Goal: Navigation & Orientation: Find specific page/section

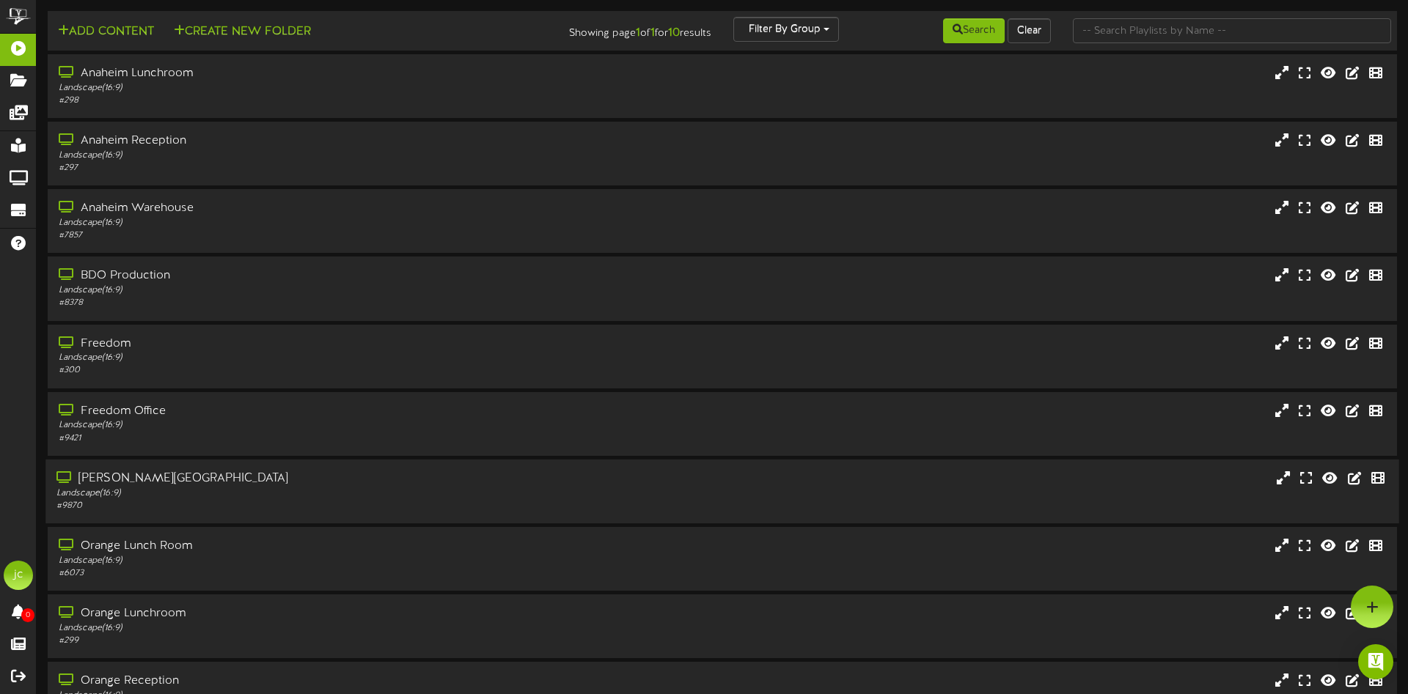
click at [587, 498] on div "Landscape ( 16:9 )" at bounding box center [327, 494] width 542 height 12
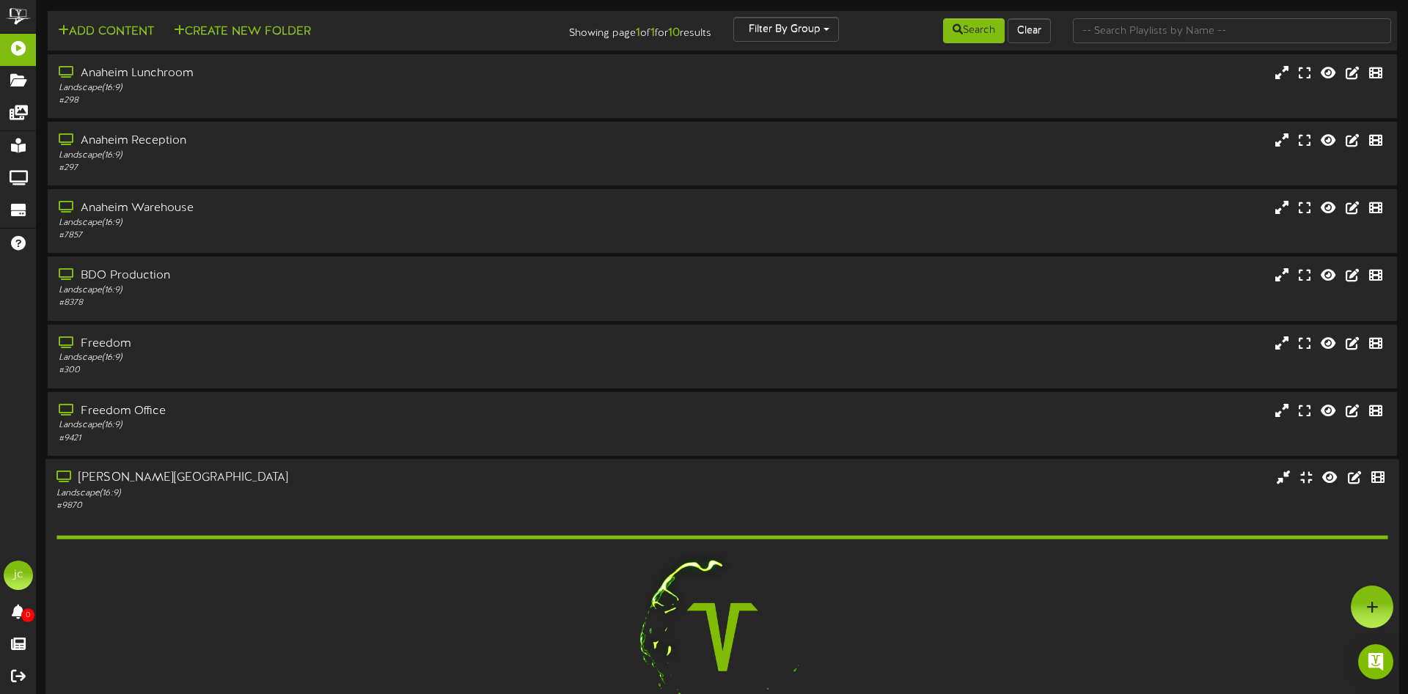
click at [587, 498] on div "Landscape ( 16:9 )" at bounding box center [327, 493] width 542 height 12
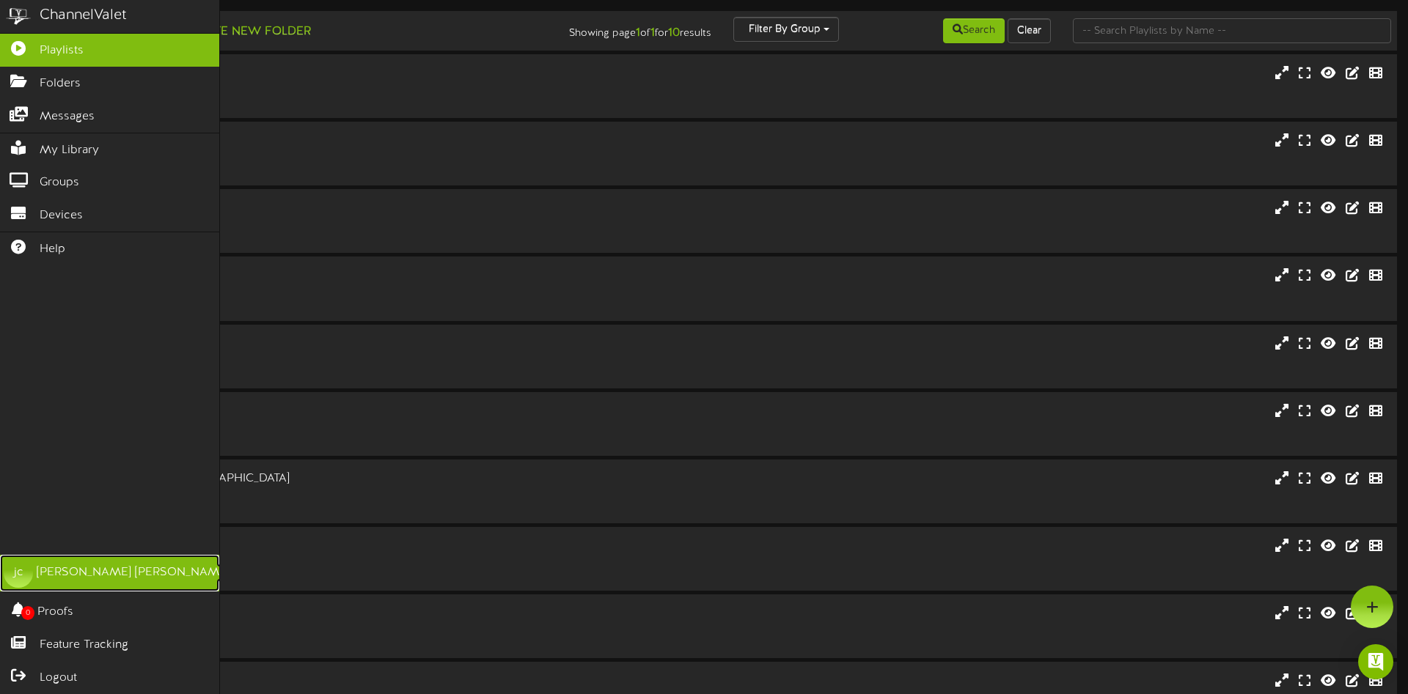
click at [107, 575] on div "[PERSON_NAME]" at bounding box center [133, 573] width 193 height 17
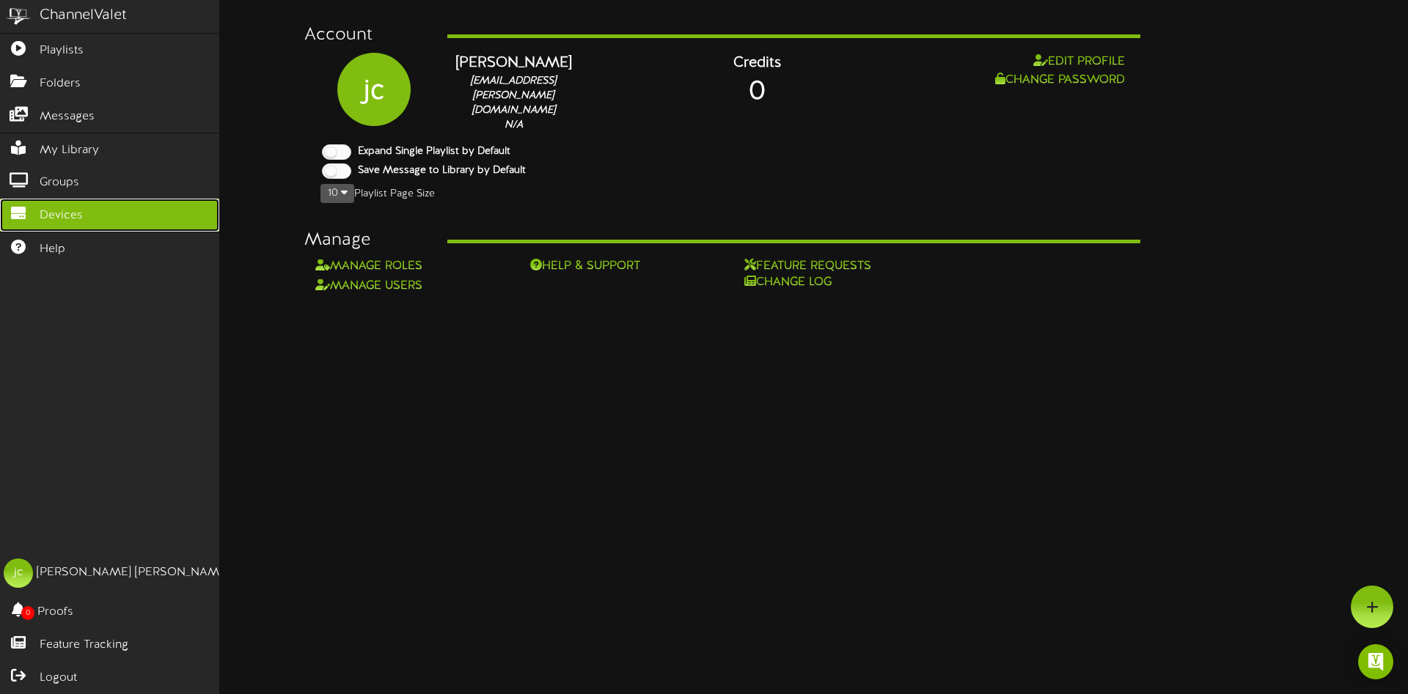
click at [63, 216] on span "Devices" at bounding box center [61, 215] width 43 height 17
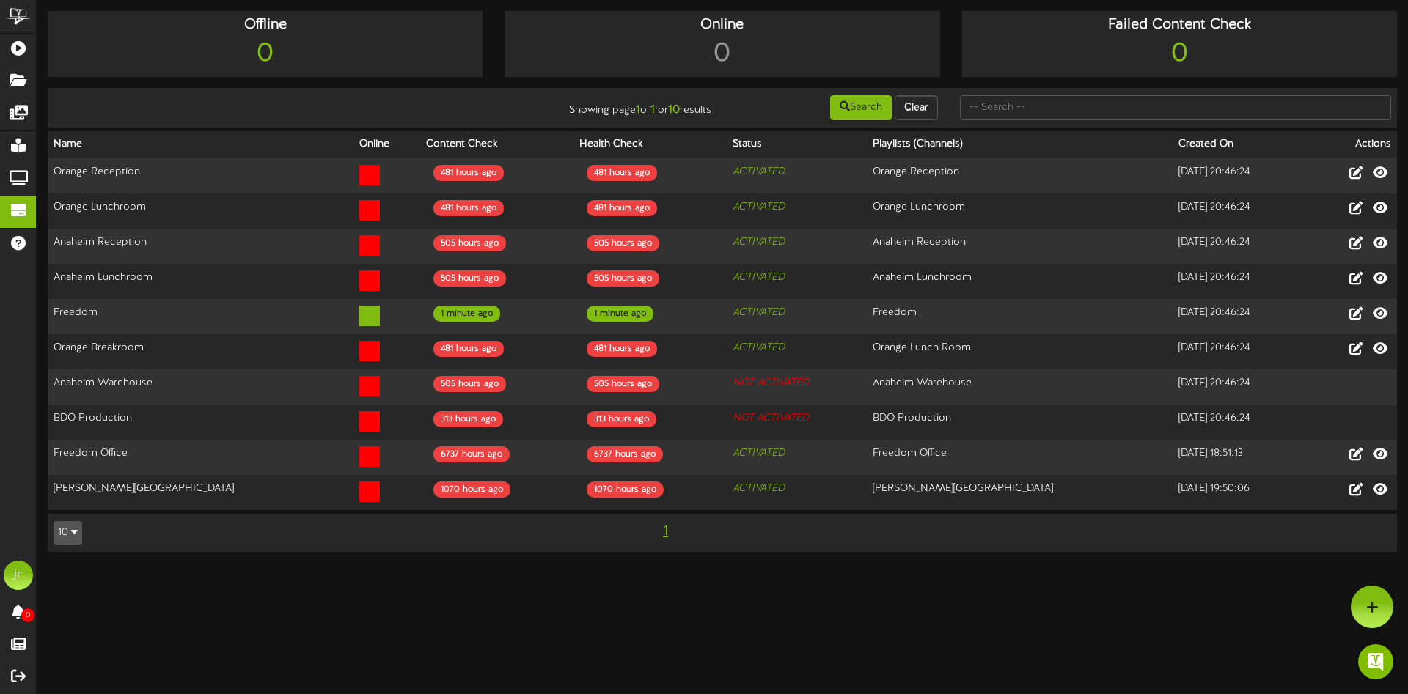
click at [130, 92] on td "Showing page 1 of 1 for 10 results Search Clear" at bounding box center [722, 108] width 1349 height 40
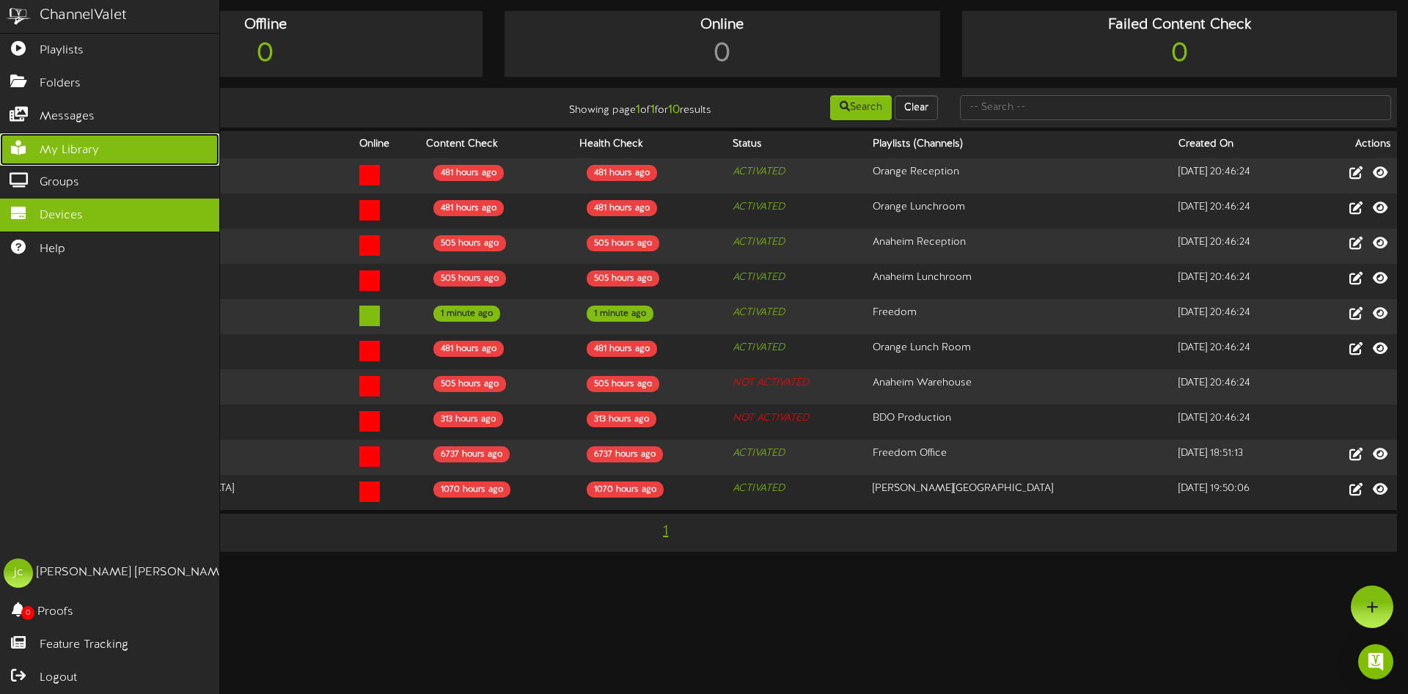
click at [33, 150] on link "My Library" at bounding box center [109, 149] width 219 height 33
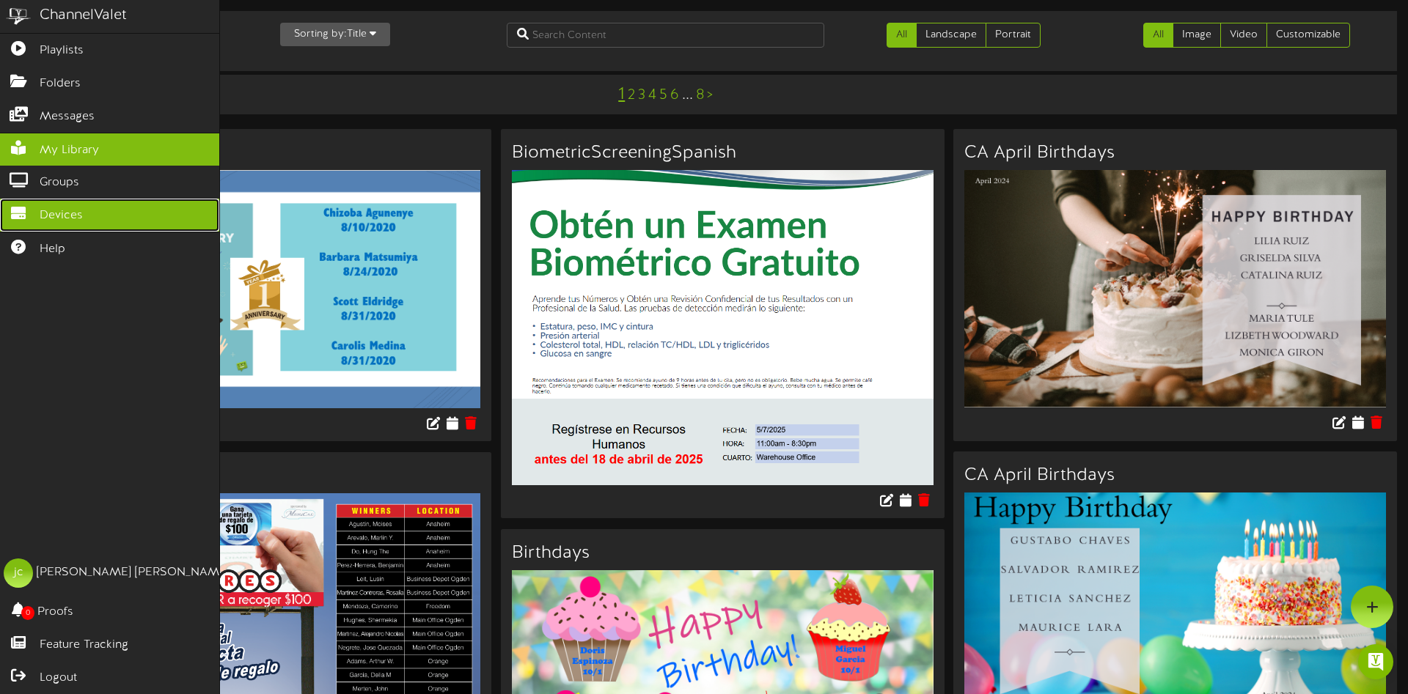
click at [65, 207] on span "Devices" at bounding box center [61, 215] width 43 height 17
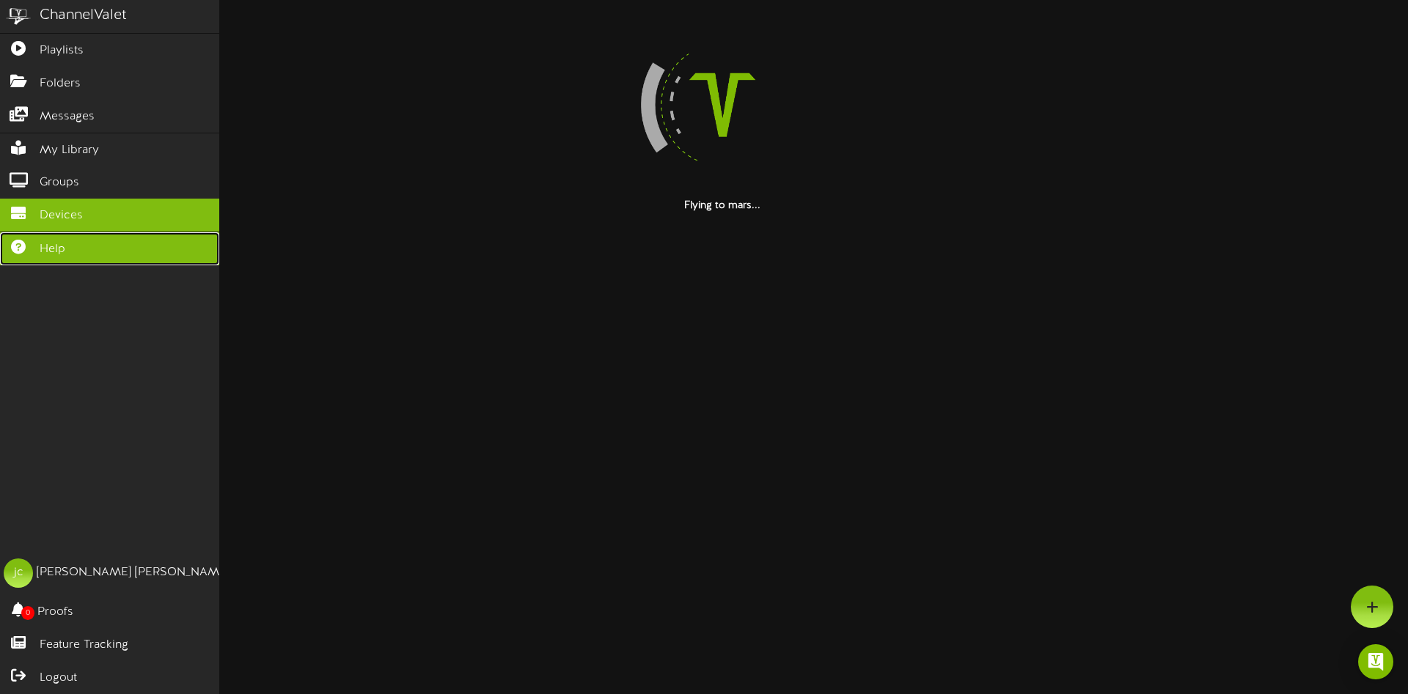
click at [80, 243] on link "Help" at bounding box center [109, 248] width 219 height 33
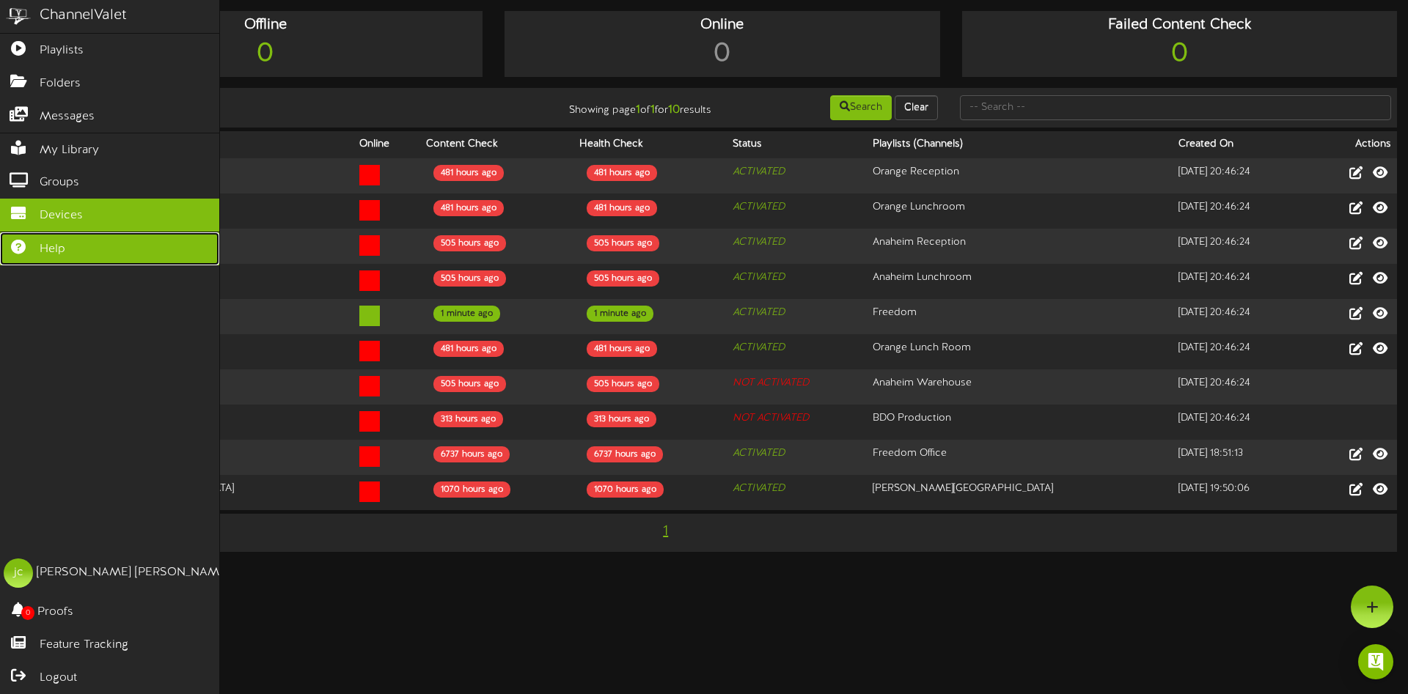
click at [18, 242] on icon at bounding box center [18, 245] width 37 height 11
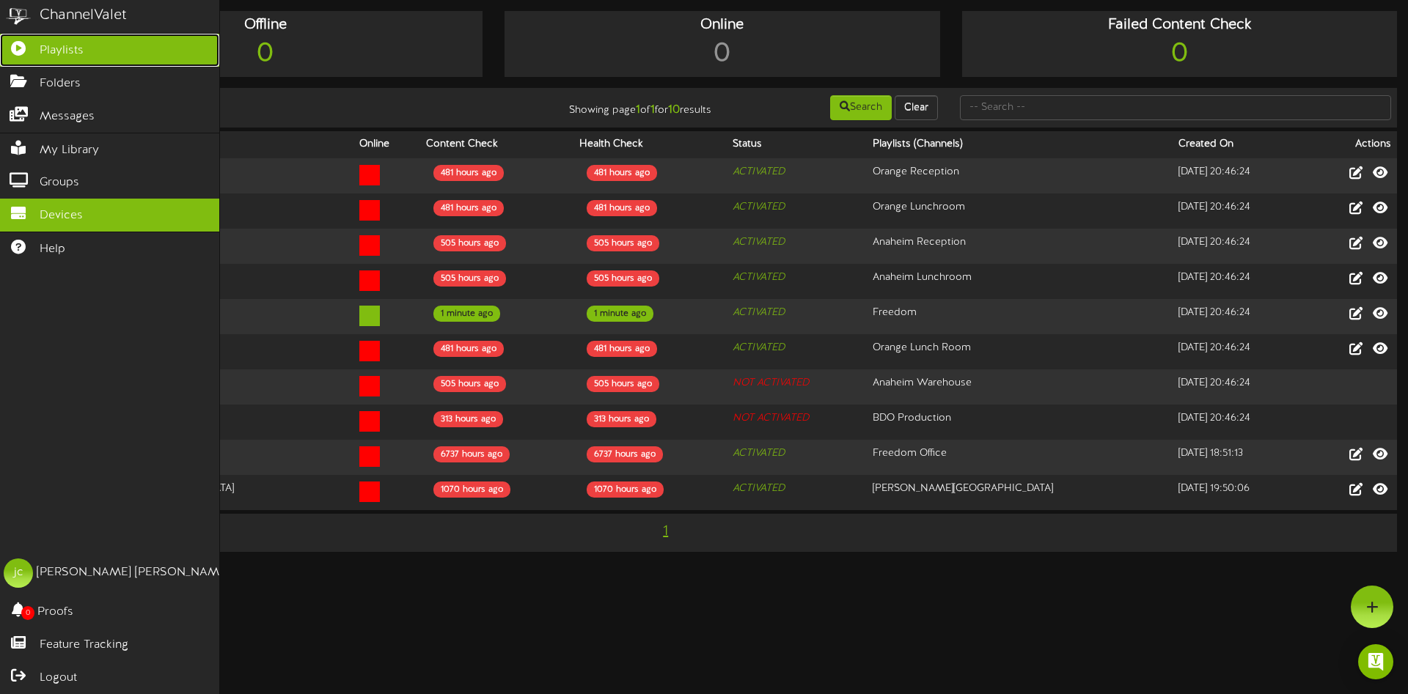
click at [34, 51] on icon at bounding box center [18, 46] width 37 height 11
